Goal: Task Accomplishment & Management: Manage account settings

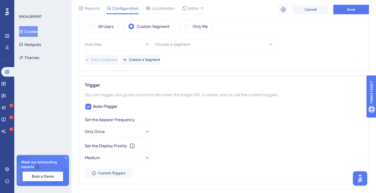
scroll to position [89, 0]
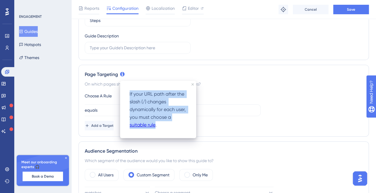
drag, startPoint x: 160, startPoint y: 126, endPoint x: 155, endPoint y: 126, distance: 4.5
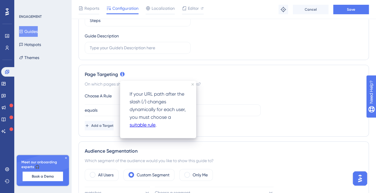
click at [163, 127] on p "If your URL path after the slash (/) changes dynamically for each user, you mus…" at bounding box center [158, 109] width 57 height 38
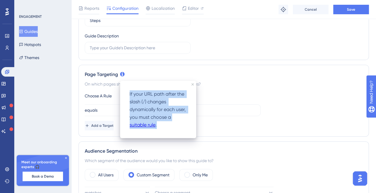
drag, startPoint x: 166, startPoint y: 125, endPoint x: 125, endPoint y: 95, distance: 50.7
click at [125, 95] on div "If your URL path after the slash (/) changes dynamically for each user, you mus…" at bounding box center [158, 110] width 67 height 48
copy p "If your URL path after the slash (/) changes dynamically for each user, you mus…"
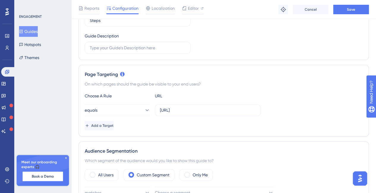
click at [122, 74] on icon at bounding box center [122, 74] width 4 height 4
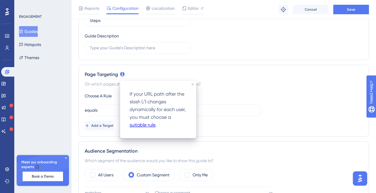
click at [142, 127] on link "suitable rule" at bounding box center [143, 125] width 26 height 8
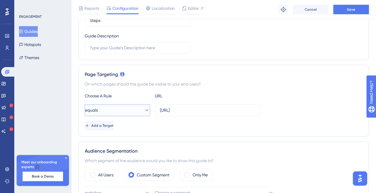
click at [144, 111] on icon at bounding box center [147, 110] width 6 height 6
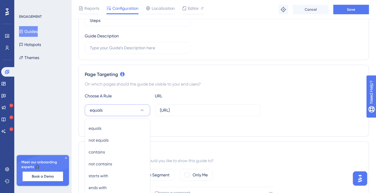
scroll to position [156, 0]
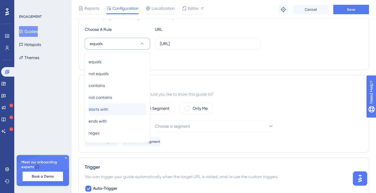
click at [123, 109] on div "starts with starts with" at bounding box center [118, 109] width 58 height 12
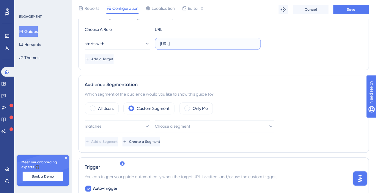
scroll to position [0, 136]
drag, startPoint x: 228, startPoint y: 43, endPoint x: 293, endPoint y: 43, distance: 64.2
click at [293, 43] on div "starts with https://app.dev.dapta.ai/agents-studio/voice-agents/7941533c-020d-4…" at bounding box center [224, 44] width 278 height 12
click at [199, 46] on label "https://app.dev.dapta.ai/agents-studio/voice-agents/7941533c-020d-4dac-b9ea-420…" at bounding box center [208, 44] width 106 height 12
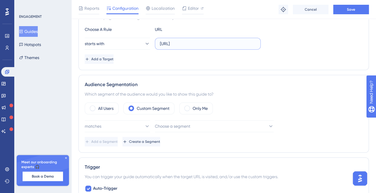
click at [199, 46] on input "https://app.dev.dapta.ai/agents-studio/voice-agents/7941533c-020d-4dac-b9ea-420…" at bounding box center [208, 43] width 96 height 7
click at [237, 41] on input "https://app.dev.dapta.ai/agents-studio/voice-agents/7941533c-020d-4dac-b9ea-420…" at bounding box center [208, 43] width 96 height 7
drag, startPoint x: 251, startPoint y: 43, endPoint x: 255, endPoint y: 44, distance: 3.3
click at [255, 44] on input "https://app.dev.dapta.ai/agents-studio/voice-agents/7941533c-020d-4dac-b9ea-420…" at bounding box center [208, 43] width 96 height 7
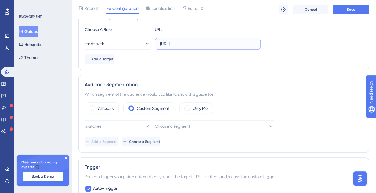
click at [225, 44] on input "https://app.dev.dapta.ai/agents-studio/voice-agents/7941533c-020d-4dac-b9ea-420…" at bounding box center [208, 43] width 96 height 7
drag, startPoint x: 216, startPoint y: 43, endPoint x: 357, endPoint y: 47, distance: 141.0
click at [356, 49] on div "Choose A Rule URL starts with https://app.dev.dapta.ai/agents-studio/voice-agen…" at bounding box center [224, 45] width 278 height 38
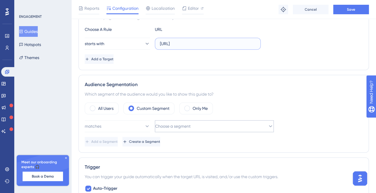
type input "https://app.dev.dapta.ai/agents-studio/voice-agents/"
click at [246, 128] on button "Choose a segment" at bounding box center [214, 126] width 119 height 12
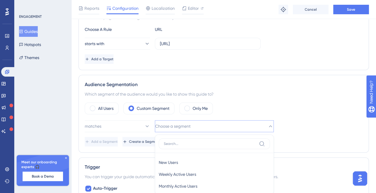
scroll to position [223, 0]
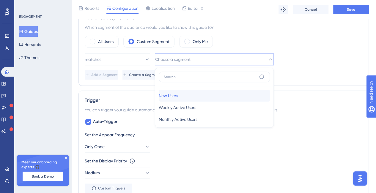
click at [170, 95] on span "New Users" at bounding box center [168, 95] width 19 height 7
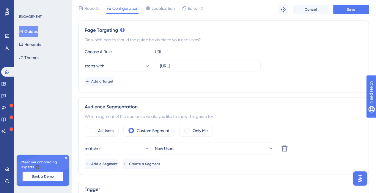
scroll to position [163, 0]
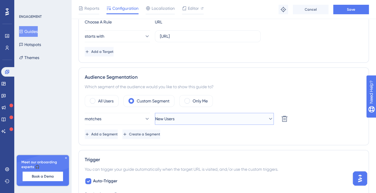
click at [268, 117] on icon at bounding box center [271, 119] width 6 height 6
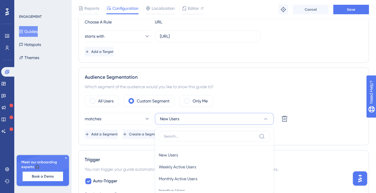
scroll to position [227, 0]
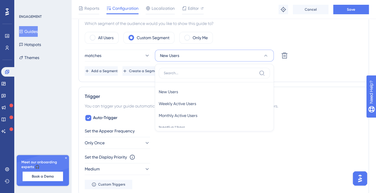
click at [292, 71] on div "Add a Segment Create a Segment" at bounding box center [224, 71] width 278 height 10
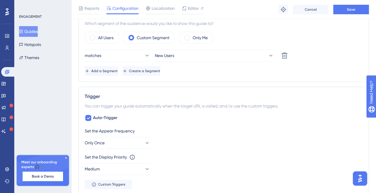
scroll to position [256, 0]
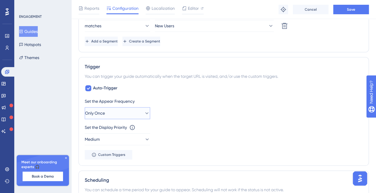
click at [146, 111] on button "Only Once" at bounding box center [117, 113] width 65 height 12
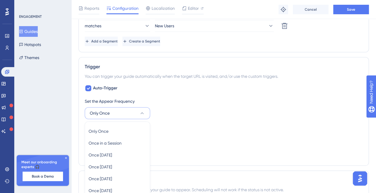
scroll to position [325, 0]
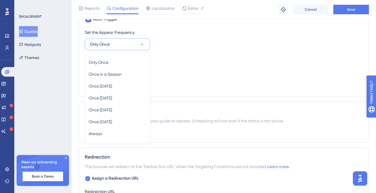
click at [181, 59] on div "Set the Display Priority This option will set the display priority between auto…" at bounding box center [224, 58] width 278 height 7
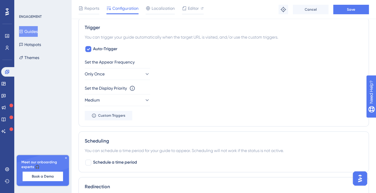
scroll to position [236, 0]
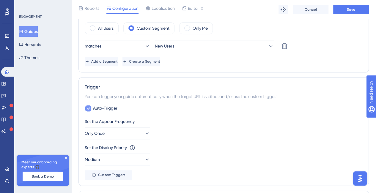
click at [91, 106] on div at bounding box center [88, 109] width 6 height 6
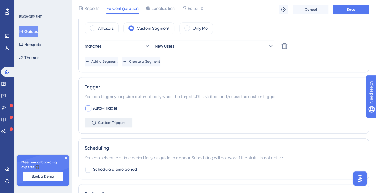
click at [102, 120] on span "Custom Triggers" at bounding box center [111, 122] width 27 height 5
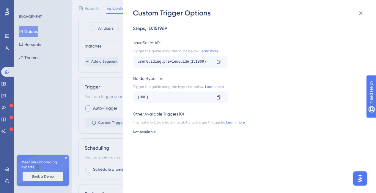
click at [76, 114] on div "Custom Trigger Options Steps , ID: 151969 JavaScript API Trigger the guide usin…" at bounding box center [188, 96] width 376 height 193
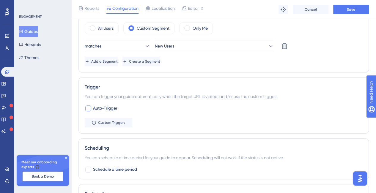
click at [90, 106] on div at bounding box center [88, 109] width 6 height 6
checkbox input "true"
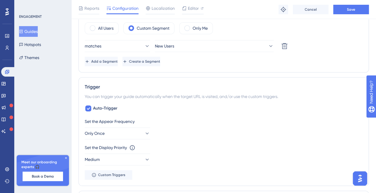
scroll to position [266, 0]
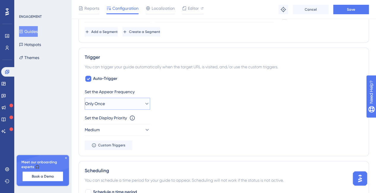
click at [144, 103] on icon at bounding box center [147, 104] width 6 height 6
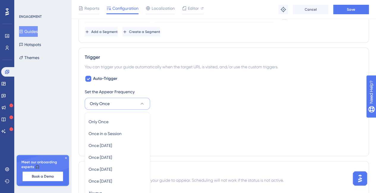
scroll to position [325, 0]
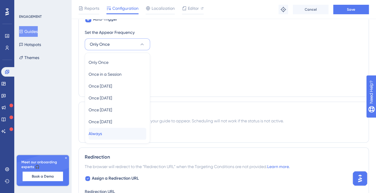
click at [136, 129] on div "Always Always" at bounding box center [118, 134] width 58 height 12
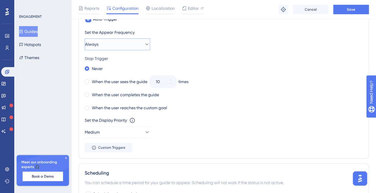
click at [134, 44] on button "Always" at bounding box center [117, 44] width 65 height 12
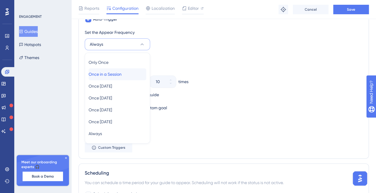
click at [127, 74] on div "Once in a Session Once in a Session" at bounding box center [118, 74] width 58 height 12
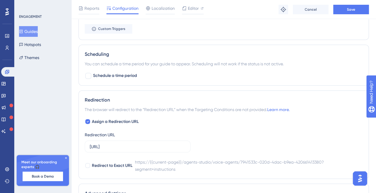
scroll to position [539, 0]
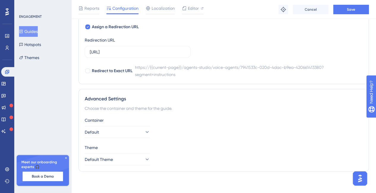
click at [87, 25] on icon at bounding box center [88, 26] width 2 height 5
checkbox input "false"
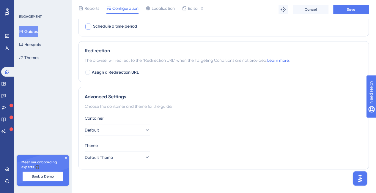
scroll to position [492, 0]
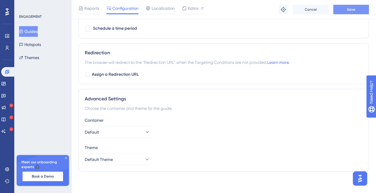
click at [356, 8] on button "Save" at bounding box center [351, 10] width 36 height 10
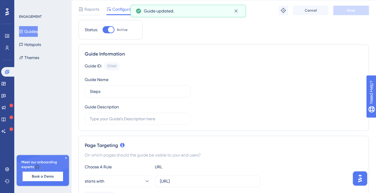
scroll to position [0, 0]
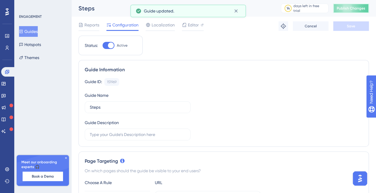
click at [354, 9] on span "Publish Changes" at bounding box center [351, 8] width 29 height 5
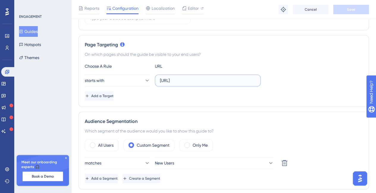
scroll to position [0, 11]
drag, startPoint x: 224, startPoint y: 78, endPoint x: 282, endPoint y: 80, distance: 57.4
click at [282, 80] on div "starts with https://app.dev.dapta.ai/agents-studio/voice-agents/" at bounding box center [224, 81] width 278 height 12
click at [253, 81] on input "https://app.dev.dapta.ai/agents-studio/voice-agents/" at bounding box center [208, 80] width 96 height 7
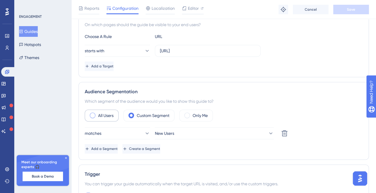
click at [95, 113] on div "All Users" at bounding box center [102, 116] width 34 height 12
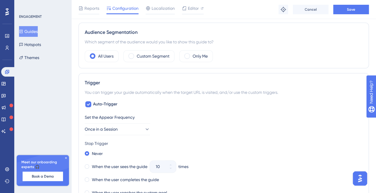
scroll to position [387, 0]
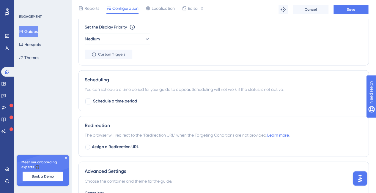
click at [351, 10] on span "Save" at bounding box center [351, 9] width 8 height 5
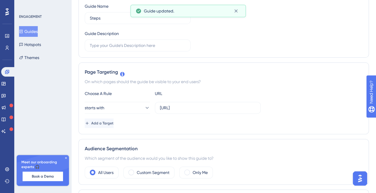
scroll to position [0, 0]
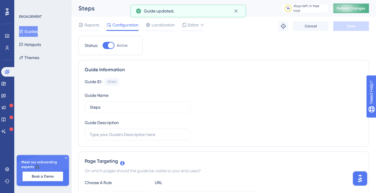
click at [354, 7] on span "Publish Changes" at bounding box center [351, 8] width 29 height 5
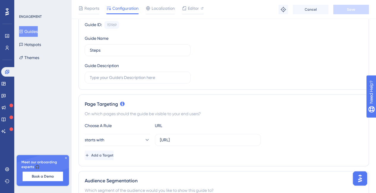
scroll to position [119, 0]
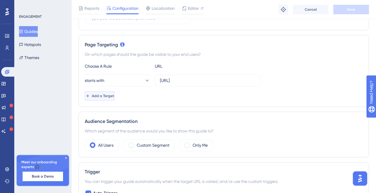
click at [104, 97] on span "Add a Target" at bounding box center [103, 96] width 22 height 5
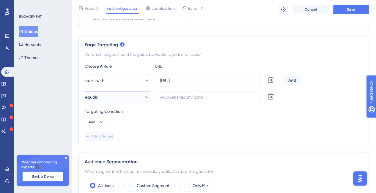
click at [145, 97] on button "equals" at bounding box center [117, 97] width 65 height 12
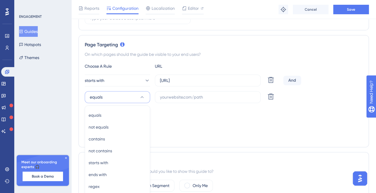
scroll to position [172, 0]
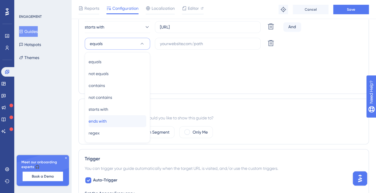
click at [125, 116] on div "ends with ends with" at bounding box center [118, 121] width 58 height 12
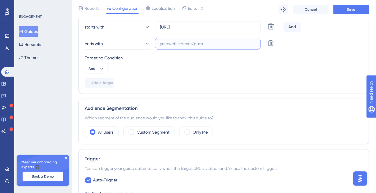
click at [190, 45] on input "text" at bounding box center [208, 43] width 96 height 7
paste input "segment=settings"
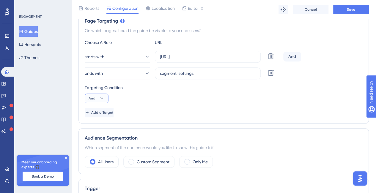
click at [106, 99] on button "And" at bounding box center [97, 99] width 24 height 10
click at [106, 98] on button "And" at bounding box center [97, 99] width 24 height 10
click at [102, 100] on icon at bounding box center [102, 98] width 6 height 6
click at [114, 110] on span "Add a Target" at bounding box center [103, 112] width 22 height 5
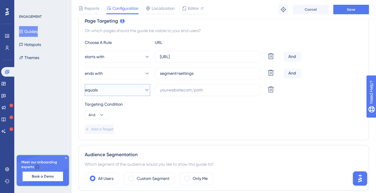
click at [133, 87] on button "equals" at bounding box center [117, 90] width 65 height 12
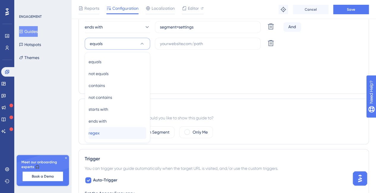
click at [119, 133] on div "regex regex" at bounding box center [118, 133] width 58 height 12
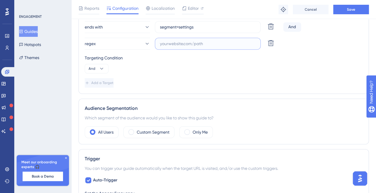
click at [199, 45] on input "text" at bounding box center [208, 43] width 96 height 7
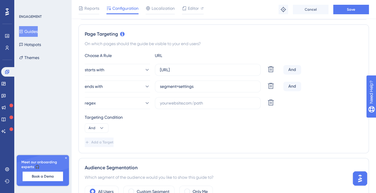
click at [265, 100] on div "regex Delete" at bounding box center [183, 103] width 196 height 12
click at [272, 100] on icon at bounding box center [271, 103] width 6 height 6
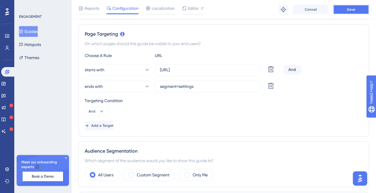
click at [354, 11] on span "Save" at bounding box center [351, 9] width 8 height 5
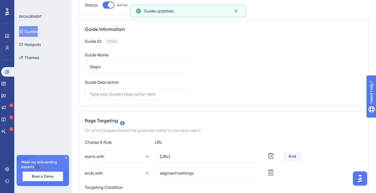
scroll to position [0, 0]
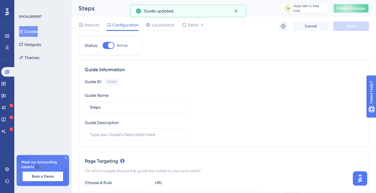
click at [355, 10] on span "Publish Changes" at bounding box center [351, 8] width 29 height 5
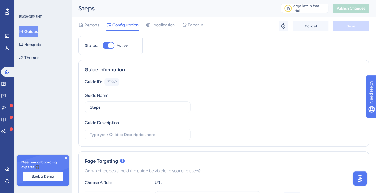
scroll to position [59, 0]
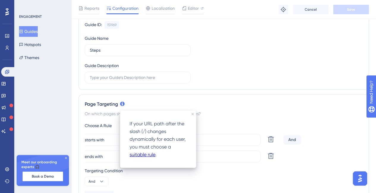
click at [136, 155] on link "suitable rule" at bounding box center [143, 155] width 26 height 8
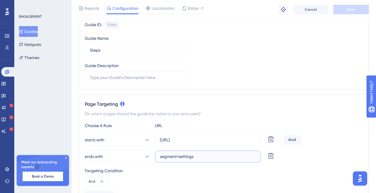
click at [188, 155] on input "segment=settings" at bounding box center [208, 156] width 96 height 7
drag, startPoint x: 179, startPoint y: 158, endPoint x: 142, endPoint y: 154, distance: 37.4
click at [142, 154] on div "ends with segment=settings Delete" at bounding box center [183, 157] width 196 height 12
type input "settings"
click at [340, 7] on button "Save" at bounding box center [351, 10] width 36 height 10
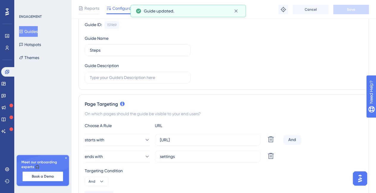
scroll to position [0, 0]
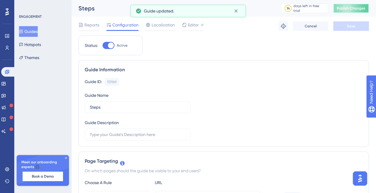
click at [353, 8] on span "Publish Changes" at bounding box center [351, 8] width 29 height 5
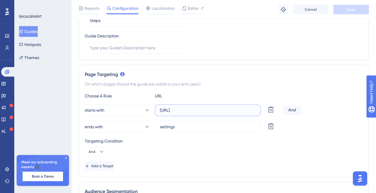
scroll to position [0, 11]
drag, startPoint x: 247, startPoint y: 109, endPoint x: 264, endPoint y: 109, distance: 17.5
click at [264, 109] on div "starts with https://app.dev.dapta.ai/agents-studio/voice-agents/ Delete" at bounding box center [183, 110] width 196 height 12
click at [144, 128] on icon at bounding box center [147, 127] width 6 height 6
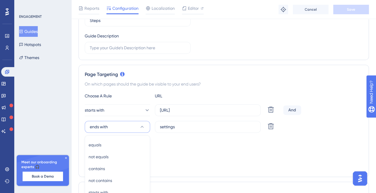
scroll to position [172, 0]
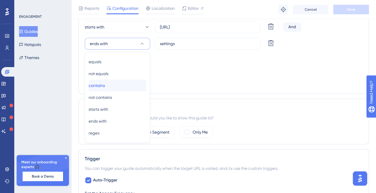
click at [123, 80] on div "contains contains" at bounding box center [118, 86] width 58 height 12
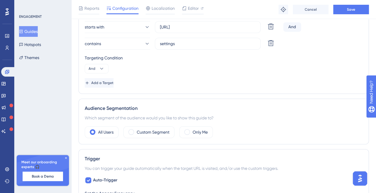
scroll to position [143, 0]
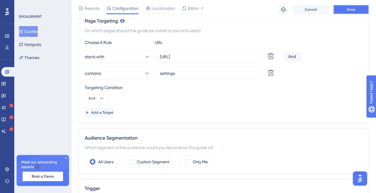
click at [358, 11] on button "Save" at bounding box center [351, 10] width 36 height 10
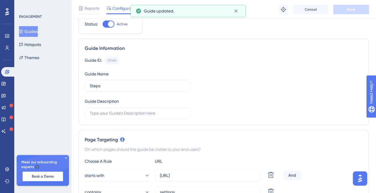
scroll to position [0, 0]
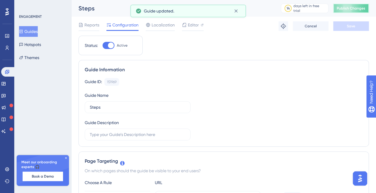
click at [354, 9] on span "Publish Changes" at bounding box center [351, 8] width 29 height 5
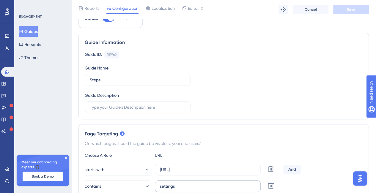
scroll to position [89, 0]
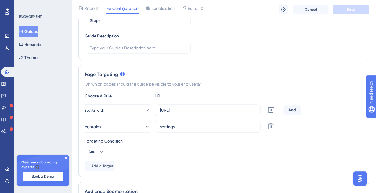
click at [273, 120] on div "starts with https://app.dev.dapta.ai/agents-studio/voice-agents/ Delete And con…" at bounding box center [224, 118] width 278 height 29
click at [272, 124] on icon at bounding box center [270, 126] width 7 height 7
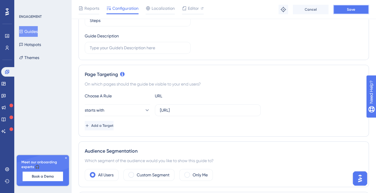
click at [344, 11] on button "Save" at bounding box center [351, 10] width 36 height 10
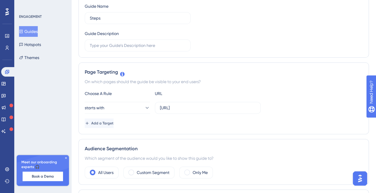
scroll to position [0, 0]
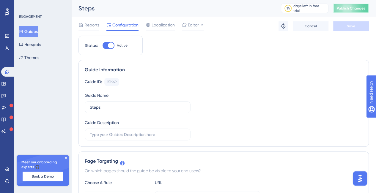
click at [354, 9] on span "Publish Changes" at bounding box center [351, 8] width 29 height 5
click at [152, 22] on span "Localization" at bounding box center [163, 24] width 23 height 7
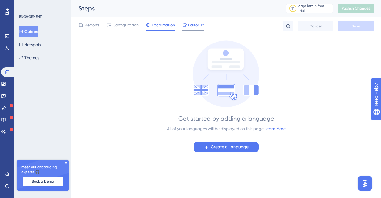
click at [190, 25] on span "Editor" at bounding box center [193, 24] width 11 height 7
click at [97, 26] on span "Reports" at bounding box center [91, 24] width 15 height 7
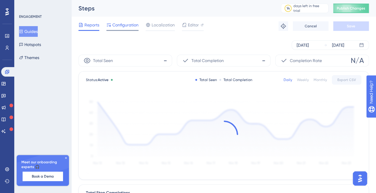
click at [124, 21] on span "Configuration" at bounding box center [125, 24] width 26 height 7
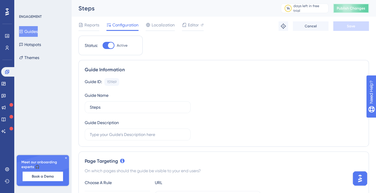
click at [349, 5] on button "Publish Changes" at bounding box center [351, 9] width 36 height 10
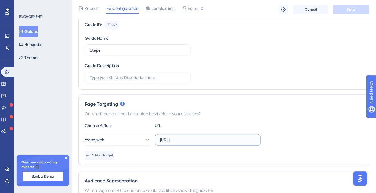
drag, startPoint x: 239, startPoint y: 142, endPoint x: 280, endPoint y: 144, distance: 41.1
click at [280, 144] on div "starts with https://app.dev.dapta.ai/agents-studio/voice-agents/" at bounding box center [224, 140] width 278 height 12
click at [255, 138] on input "https://app.dev.dapta.ai/agents-studio/voice-agents/" at bounding box center [208, 140] width 96 height 7
drag, startPoint x: 241, startPoint y: 138, endPoint x: 293, endPoint y: 138, distance: 51.4
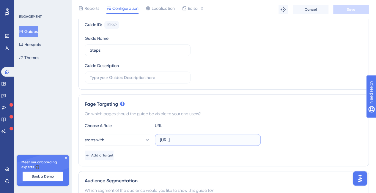
click at [293, 138] on div "starts with https://app.dev.dapta.ai/agents-studio/voice-agents/" at bounding box center [224, 140] width 278 height 12
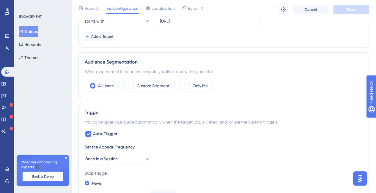
scroll to position [208, 0]
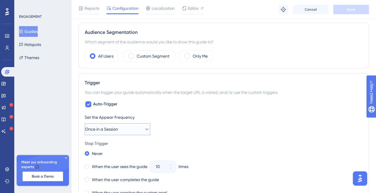
click at [145, 130] on icon at bounding box center [147, 129] width 6 height 6
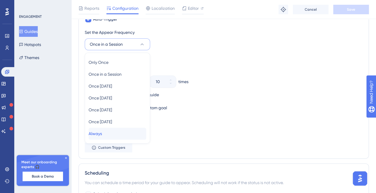
click at [116, 131] on div "Always Always" at bounding box center [118, 134] width 58 height 12
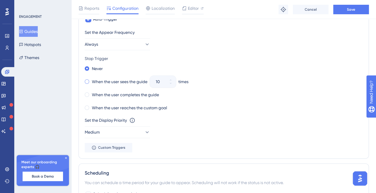
click at [87, 79] on span at bounding box center [87, 81] width 4 height 4
click at [91, 80] on input "radio" at bounding box center [91, 80] width 0 height 0
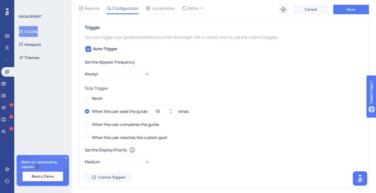
click at [235, 82] on div "Set the Appear Frequency Always Stop Trigger Never When the user sees the guide…" at bounding box center [224, 121] width 278 height 124
click at [88, 96] on span at bounding box center [87, 98] width 4 height 4
click at [91, 97] on input "radio" at bounding box center [91, 97] width 0 height 0
click at [352, 13] on button "Save" at bounding box center [351, 10] width 36 height 10
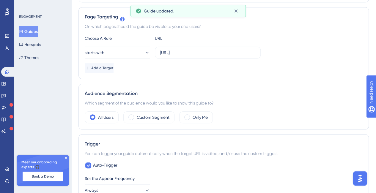
scroll to position [0, 0]
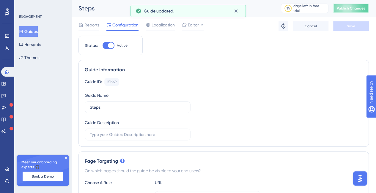
click at [356, 6] on span "Publish Changes" at bounding box center [351, 8] width 29 height 5
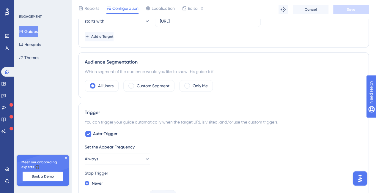
scroll to position [89, 0]
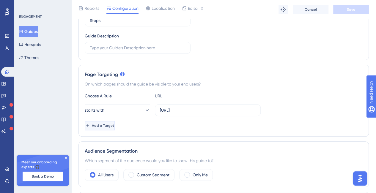
click at [102, 126] on span "Add a Target" at bounding box center [103, 125] width 22 height 5
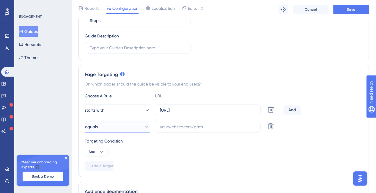
click at [118, 125] on button "equals" at bounding box center [117, 127] width 65 height 12
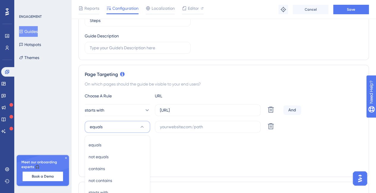
scroll to position [172, 0]
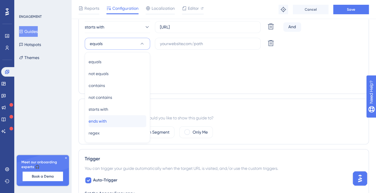
click at [113, 117] on div "ends with ends with" at bounding box center [118, 121] width 58 height 12
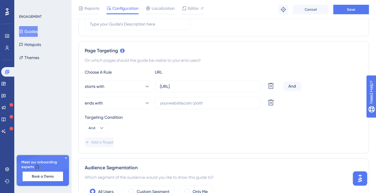
scroll to position [83, 0]
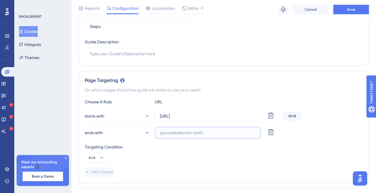
click at [207, 131] on input "text" at bounding box center [208, 133] width 96 height 7
paste input "?segment=settings"
click at [162, 131] on input "?segment=settings" at bounding box center [208, 133] width 96 height 7
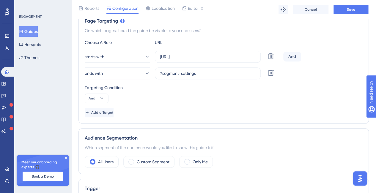
click at [354, 7] on span "Save" at bounding box center [351, 9] width 8 height 5
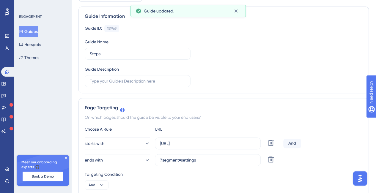
scroll to position [0, 0]
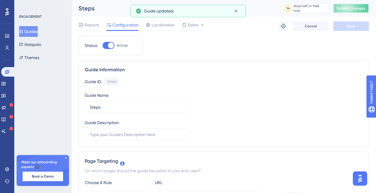
click at [350, 9] on span "Publish Changes" at bounding box center [351, 8] width 29 height 5
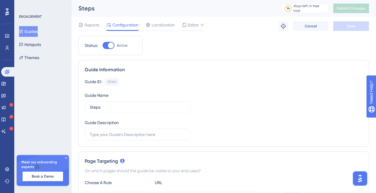
scroll to position [89, 0]
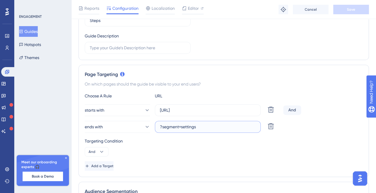
click at [211, 126] on input "?segment=settings" at bounding box center [208, 127] width 96 height 7
click at [205, 125] on input "?segment=settings" at bounding box center [208, 127] width 96 height 7
drag, startPoint x: 209, startPoint y: 128, endPoint x: 138, endPoint y: 123, distance: 71.5
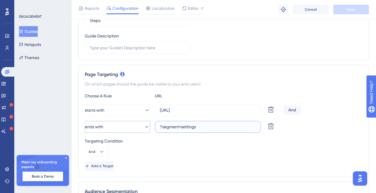
click at [138, 123] on div "ends with ?segment=settings Delete" at bounding box center [183, 127] width 196 height 12
paste input "instructions&section=voice-"
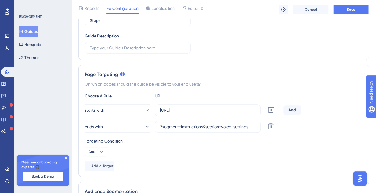
click at [346, 10] on button "Save" at bounding box center [351, 10] width 36 height 10
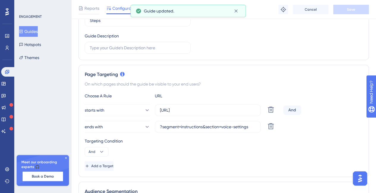
scroll to position [0, 0]
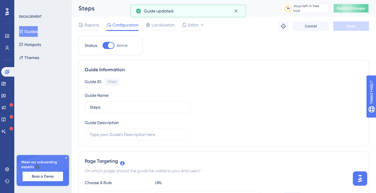
click at [352, 8] on span "Publish Changes" at bounding box center [351, 8] width 29 height 5
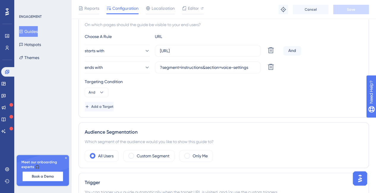
scroll to position [119, 0]
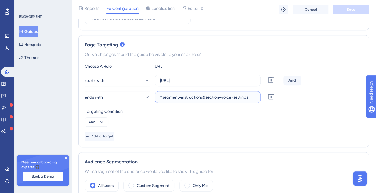
drag, startPoint x: 220, startPoint y: 96, endPoint x: 294, endPoint y: 103, distance: 74.7
click at [294, 103] on div "Choose A Rule URL starts with https://app.dev.dapta.ai/agents-studio/voice-agen…" at bounding box center [224, 102] width 278 height 79
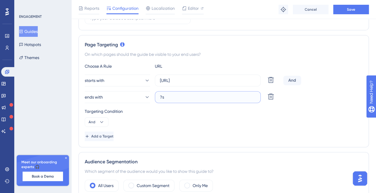
type input "?"
paste input "?segment=settings&section=voice-settings"
type input "?segment=settings&section=voice-settings"
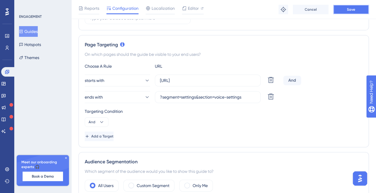
click at [357, 10] on button "Save" at bounding box center [351, 10] width 36 height 10
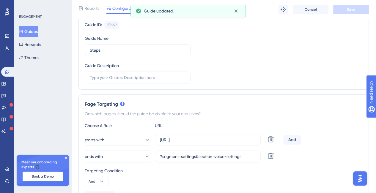
scroll to position [0, 0]
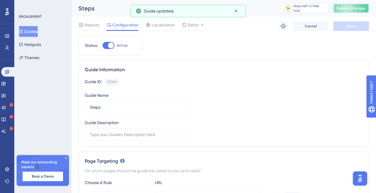
click at [359, 12] on button "Publish Changes" at bounding box center [351, 9] width 36 height 10
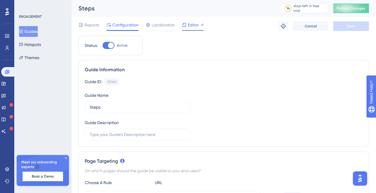
click at [196, 25] on span "Editor" at bounding box center [193, 24] width 11 height 7
click at [354, 7] on button "Publish Changes" at bounding box center [351, 9] width 36 height 10
click at [195, 23] on span "Editor" at bounding box center [193, 24] width 11 height 7
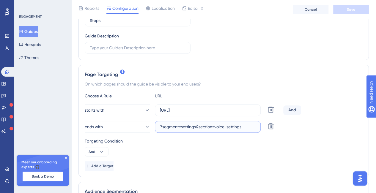
click at [221, 128] on input "?segment=settings&section=voice-settings" at bounding box center [208, 127] width 96 height 7
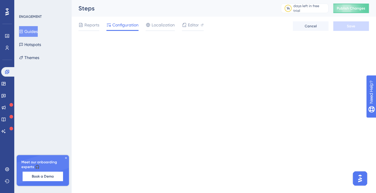
scroll to position [0, 0]
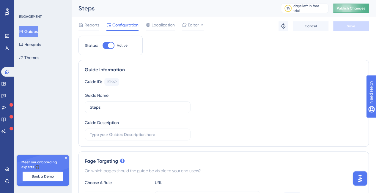
click at [365, 10] on span "Publish Changes" at bounding box center [351, 8] width 29 height 5
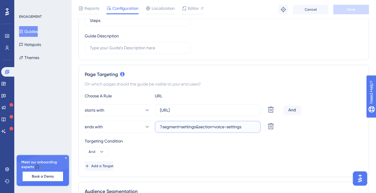
click at [207, 125] on input "?segment=settings&section=voice-settings" at bounding box center [208, 127] width 96 height 7
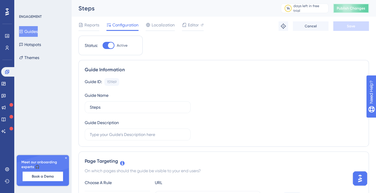
click at [350, 9] on span "Publish Changes" at bounding box center [351, 8] width 29 height 5
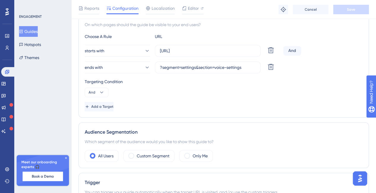
scroll to position [119, 0]
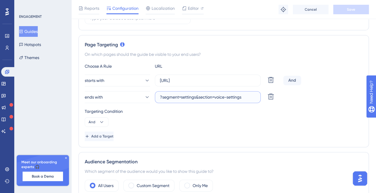
click at [200, 97] on input "?segment=settings&section=voice-settings" at bounding box center [208, 97] width 96 height 7
click at [200, 98] on input "?segment=settings&section=voice-settings" at bounding box center [208, 97] width 96 height 7
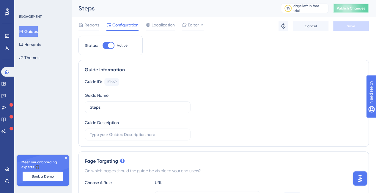
click at [353, 9] on span "Publish Changes" at bounding box center [351, 8] width 29 height 5
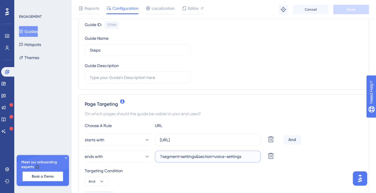
click at [219, 156] on input "?segment=settings&section=voice-settings" at bounding box center [208, 156] width 96 height 7
